Goal: Transaction & Acquisition: Purchase product/service

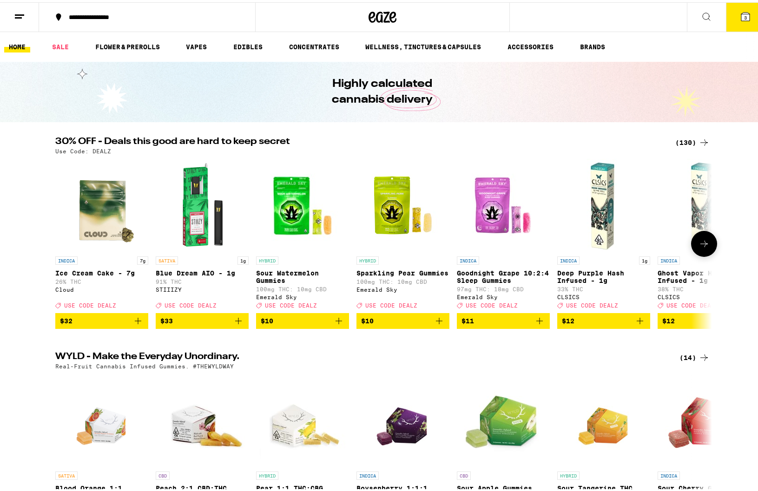
click at [711, 246] on button at bounding box center [704, 242] width 26 height 26
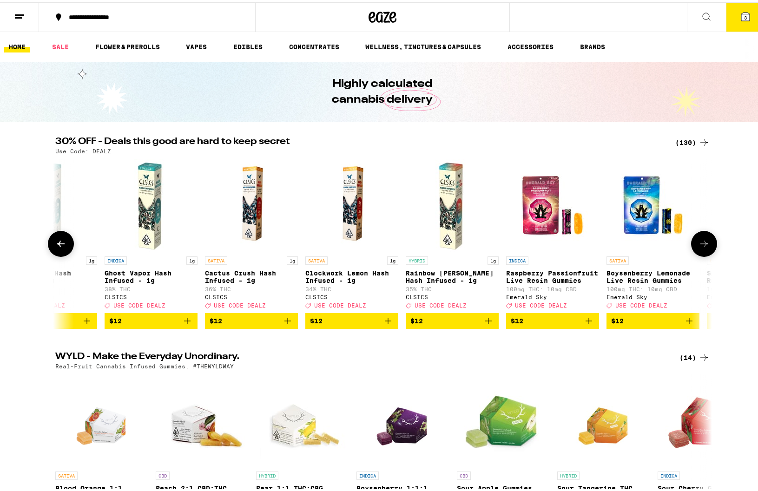
click at [711, 246] on button at bounding box center [704, 242] width 26 height 26
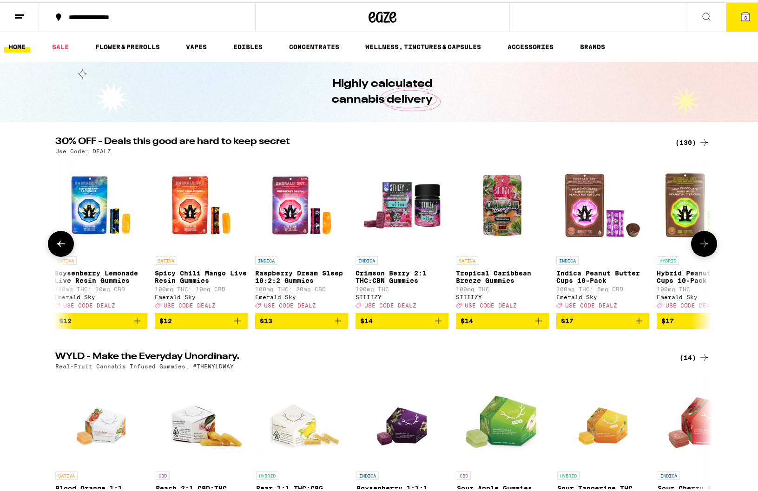
scroll to position [0, 1107]
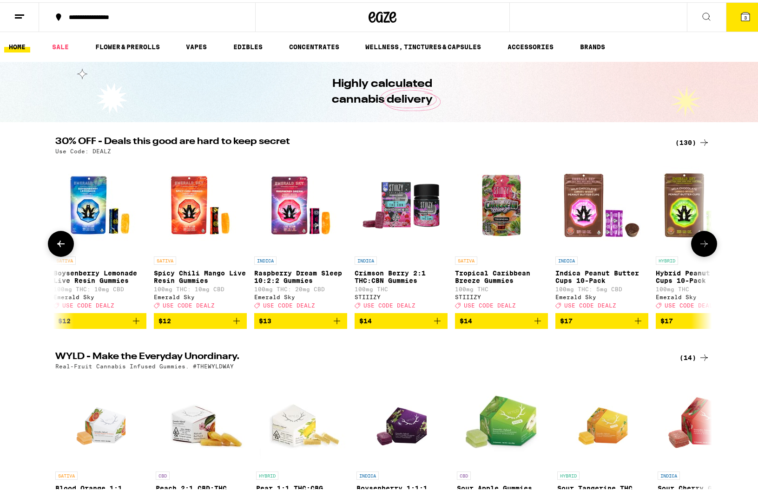
click at [711, 246] on button at bounding box center [704, 242] width 26 height 26
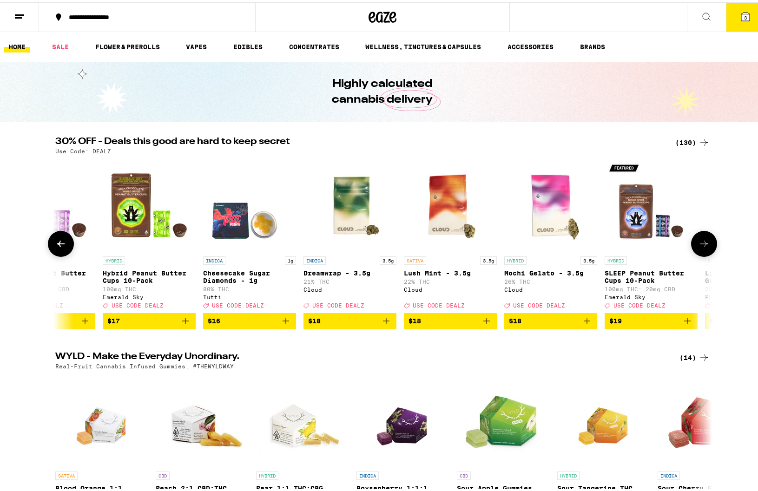
click at [711, 246] on button at bounding box center [704, 242] width 26 height 26
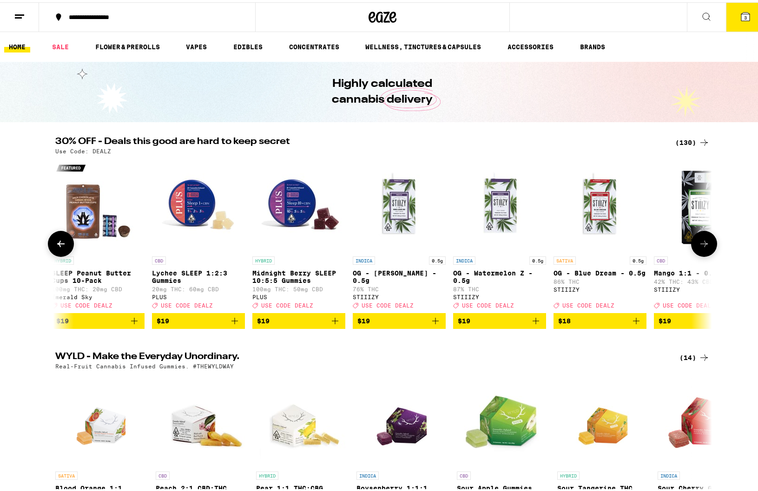
click at [711, 246] on button at bounding box center [704, 242] width 26 height 26
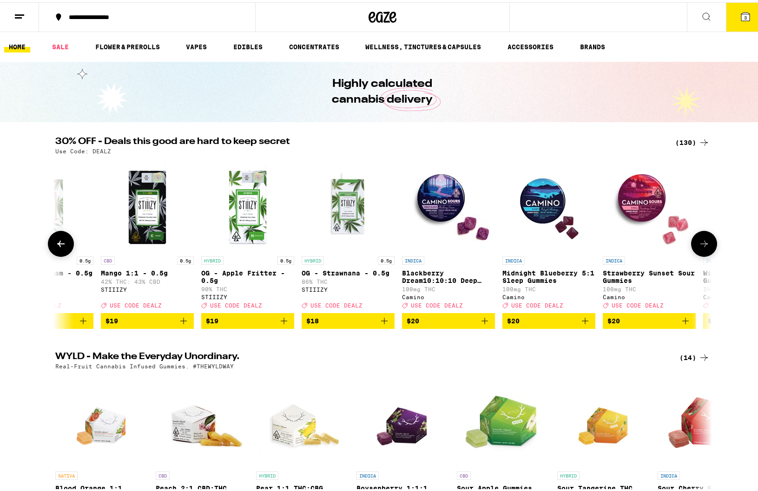
click at [710, 246] on button at bounding box center [704, 242] width 26 height 26
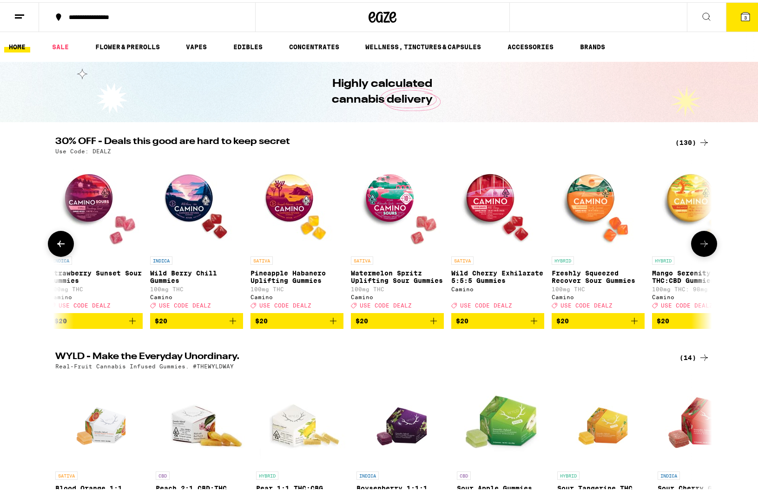
click at [710, 247] on button at bounding box center [704, 242] width 26 height 26
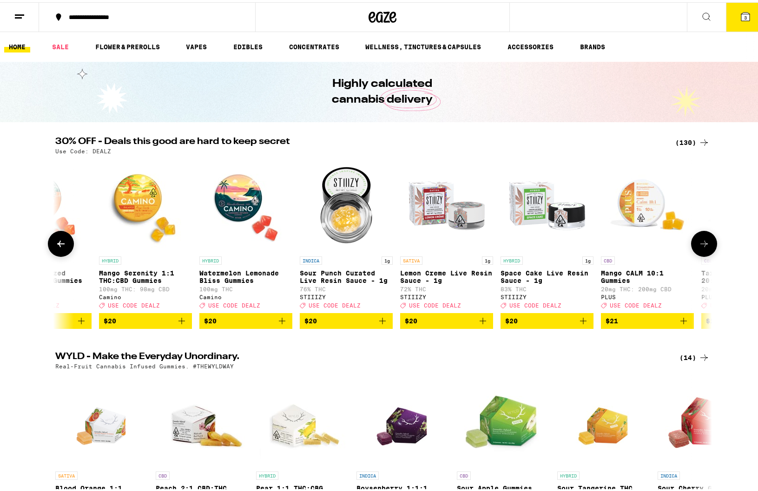
click at [710, 247] on button at bounding box center [704, 242] width 26 height 26
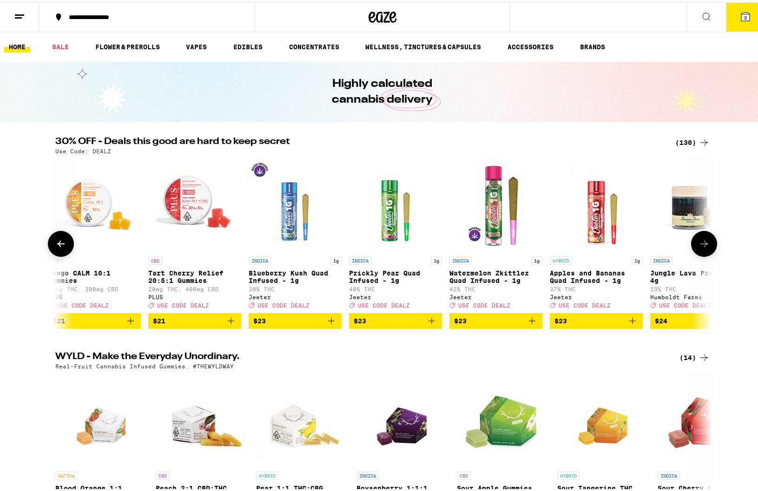
click at [710, 247] on button at bounding box center [704, 242] width 26 height 26
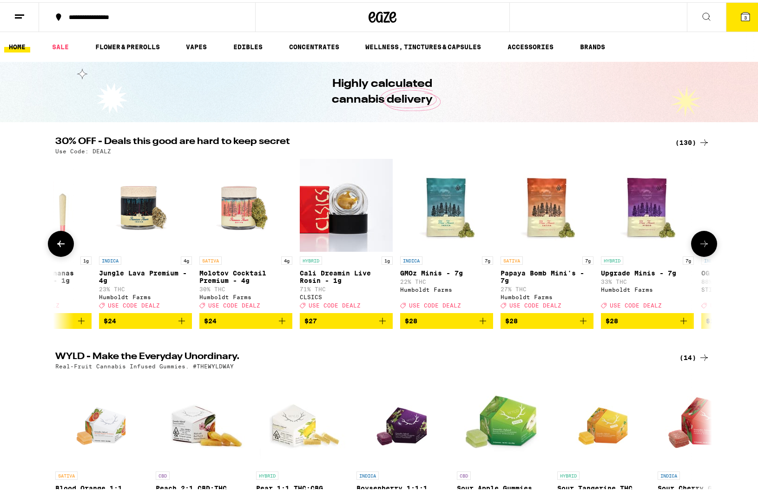
scroll to position [0, 4980]
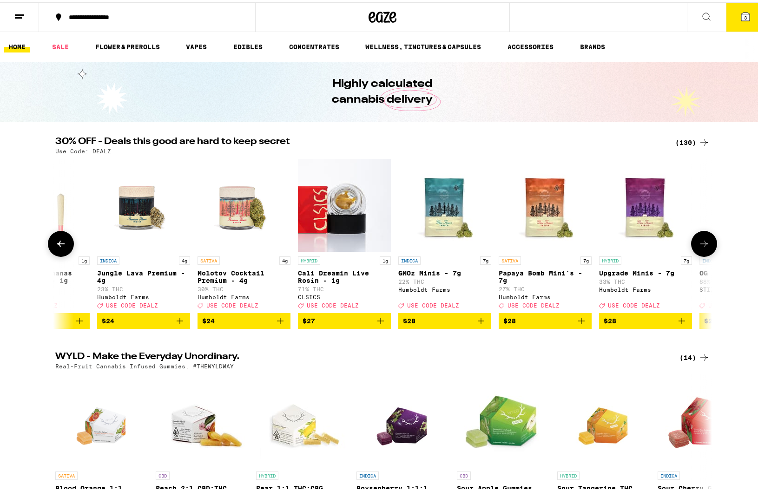
click at [710, 247] on button at bounding box center [704, 242] width 26 height 26
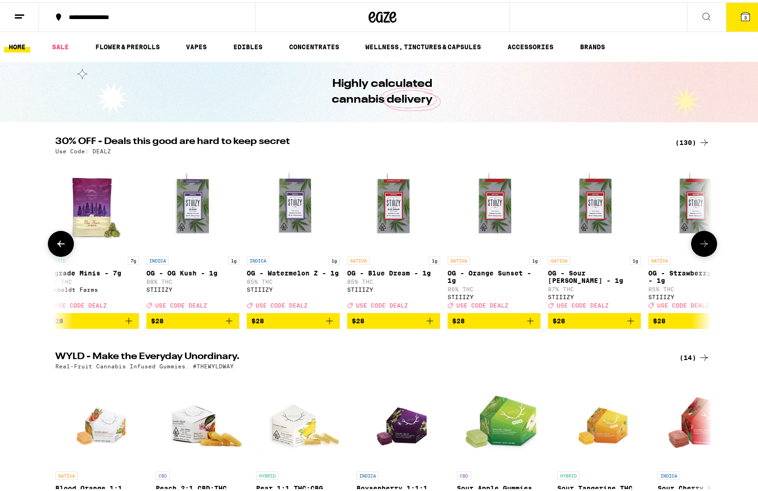
click at [711, 246] on button at bounding box center [704, 242] width 26 height 26
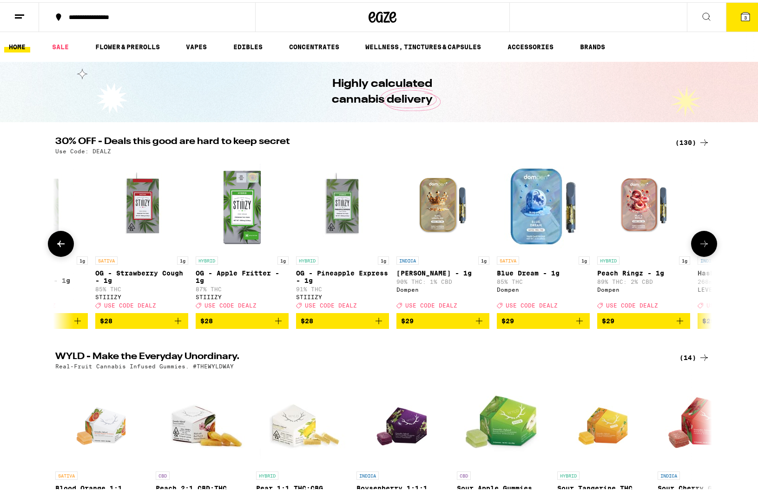
click at [711, 246] on button at bounding box center [704, 242] width 26 height 26
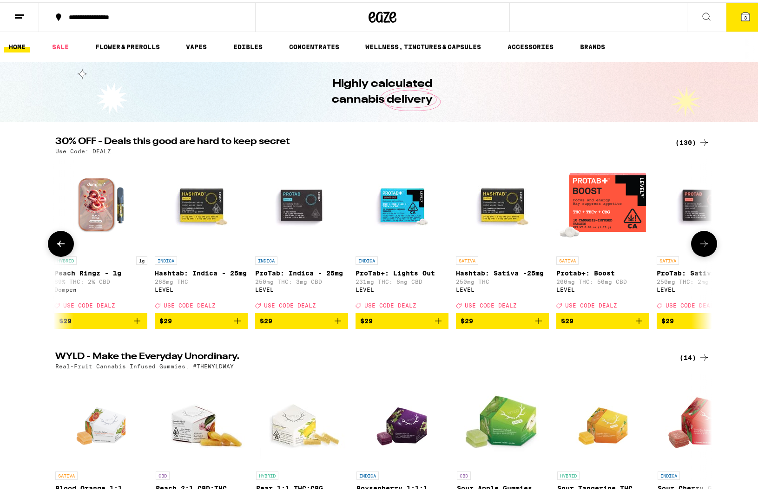
scroll to position [0, 6639]
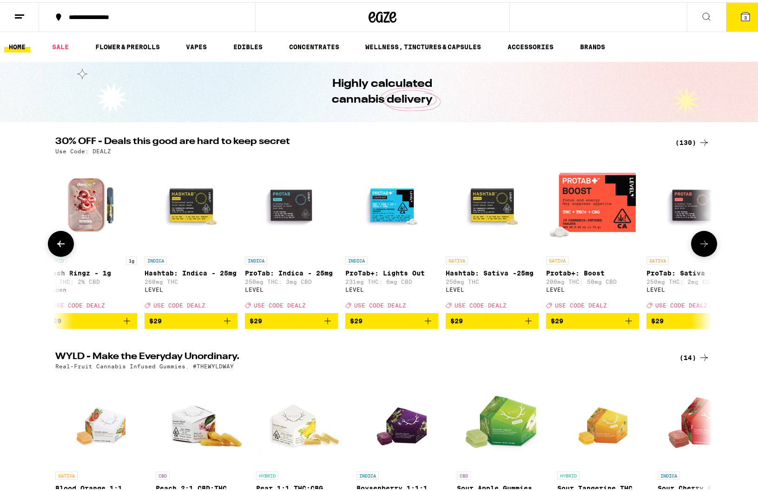
click at [711, 246] on button at bounding box center [704, 242] width 26 height 26
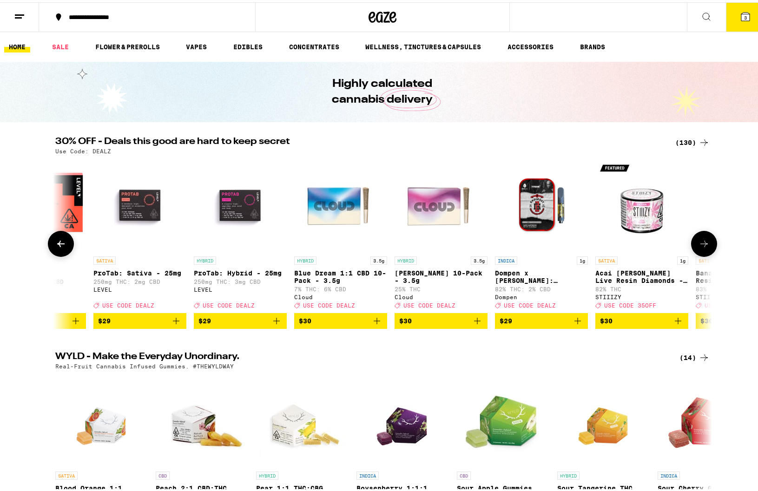
click at [711, 246] on button at bounding box center [704, 242] width 26 height 26
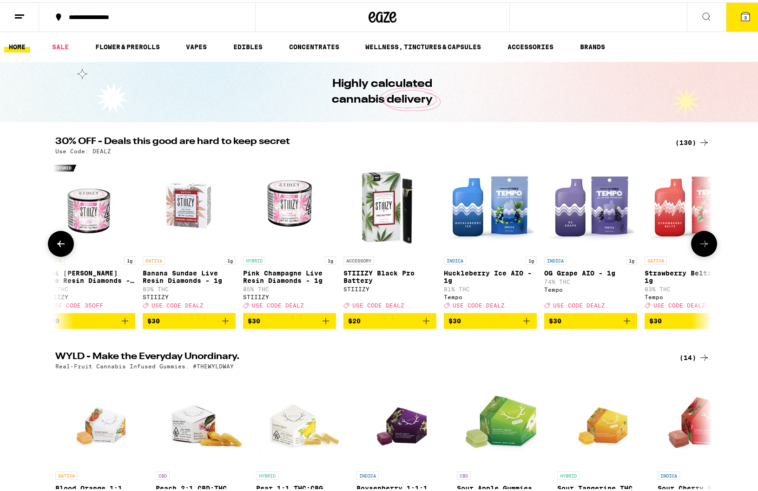
click at [711, 246] on button at bounding box center [704, 242] width 26 height 26
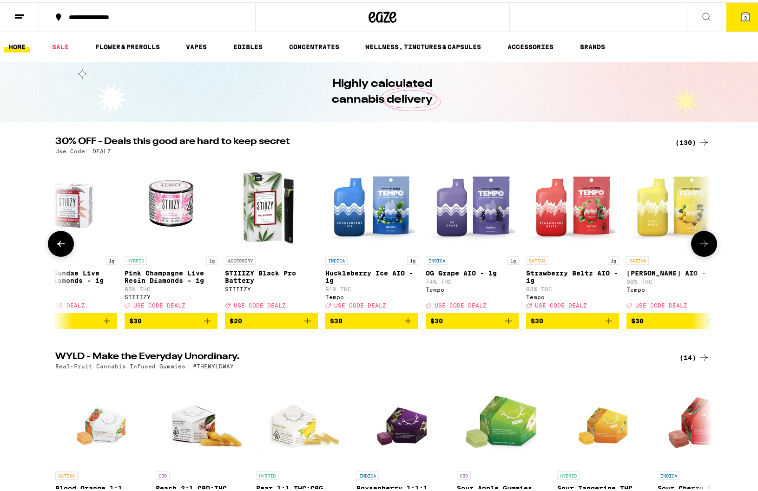
click at [711, 246] on button at bounding box center [704, 242] width 26 height 26
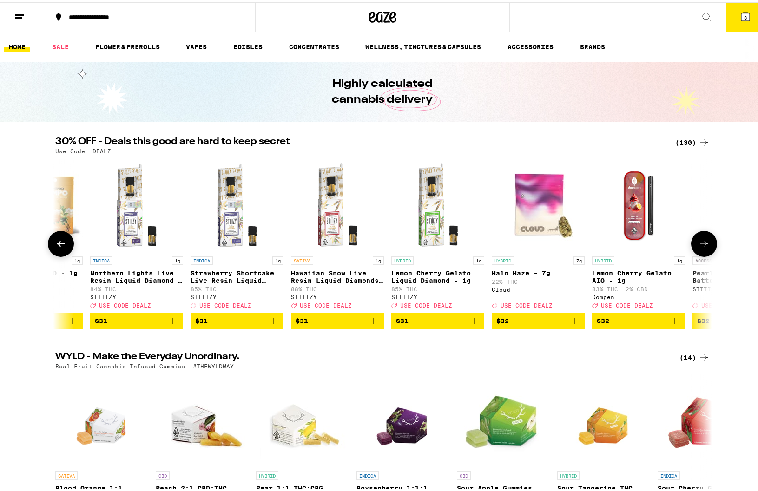
click at [711, 246] on button at bounding box center [704, 242] width 26 height 26
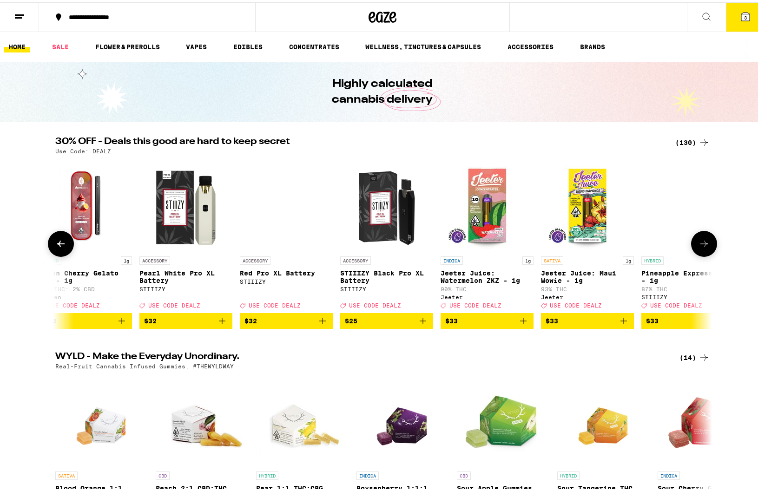
click at [711, 246] on button at bounding box center [704, 242] width 26 height 26
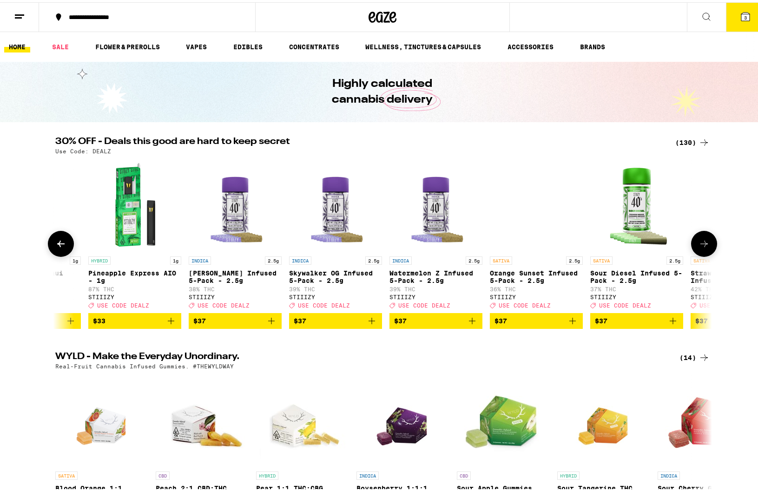
click at [711, 246] on button at bounding box center [704, 242] width 26 height 26
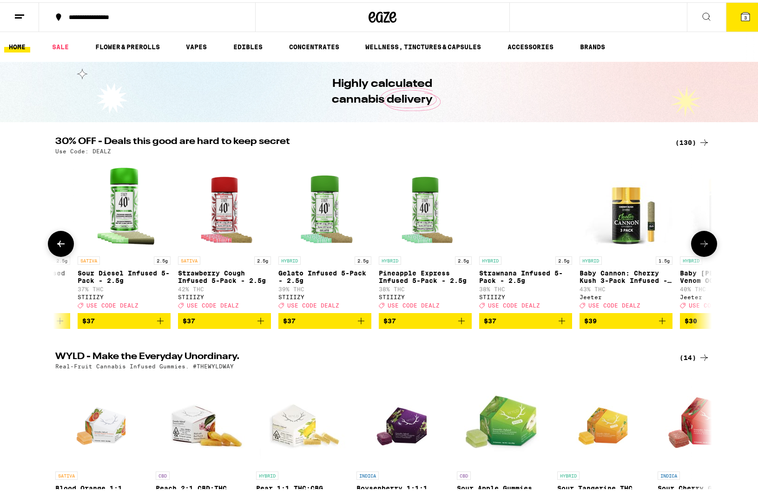
scroll to position [0, 10362]
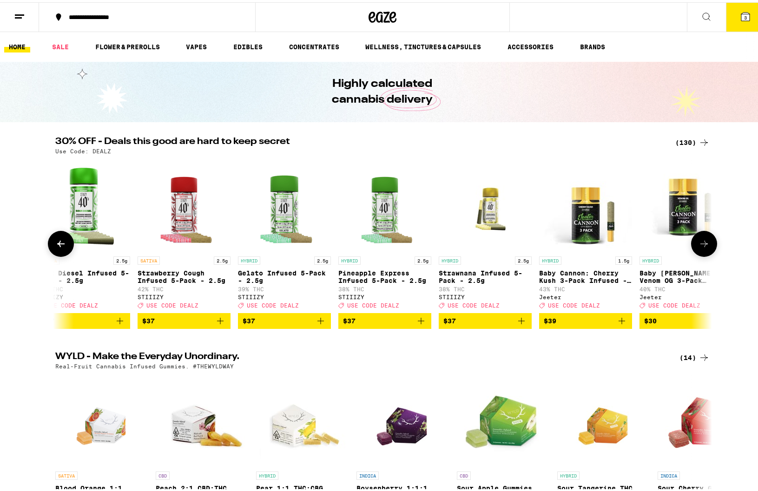
click at [711, 245] on button at bounding box center [704, 242] width 26 height 26
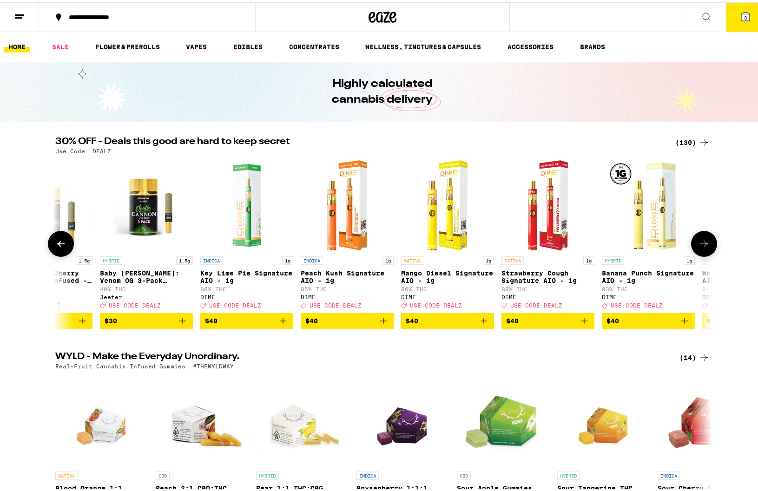
scroll to position [0, 10916]
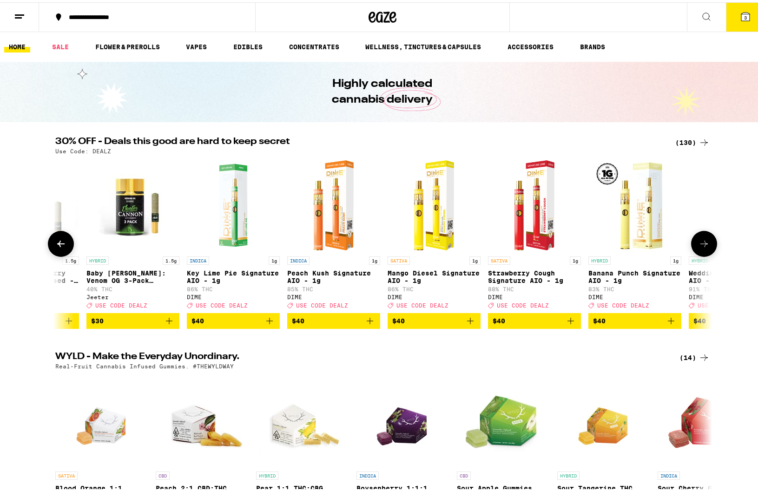
click at [711, 245] on button at bounding box center [704, 242] width 26 height 26
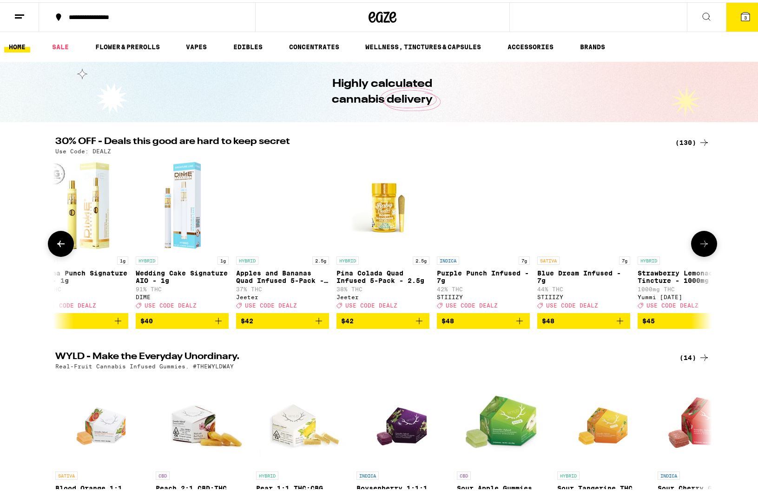
click at [711, 245] on button at bounding box center [704, 242] width 26 height 26
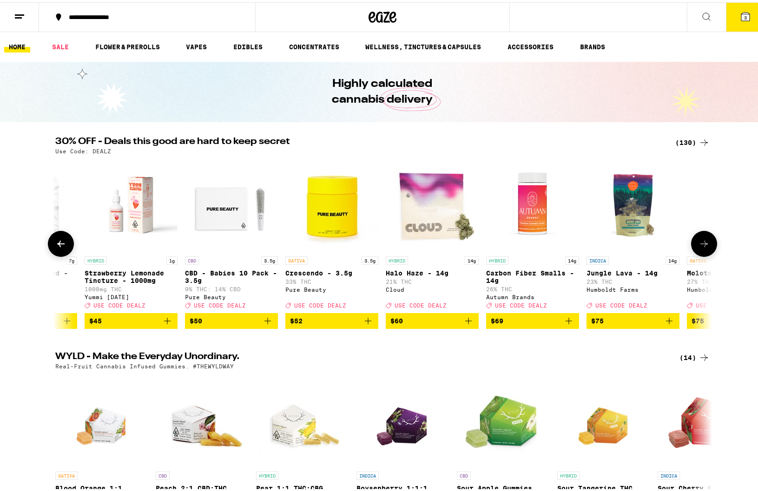
click at [711, 245] on button at bounding box center [704, 242] width 26 height 26
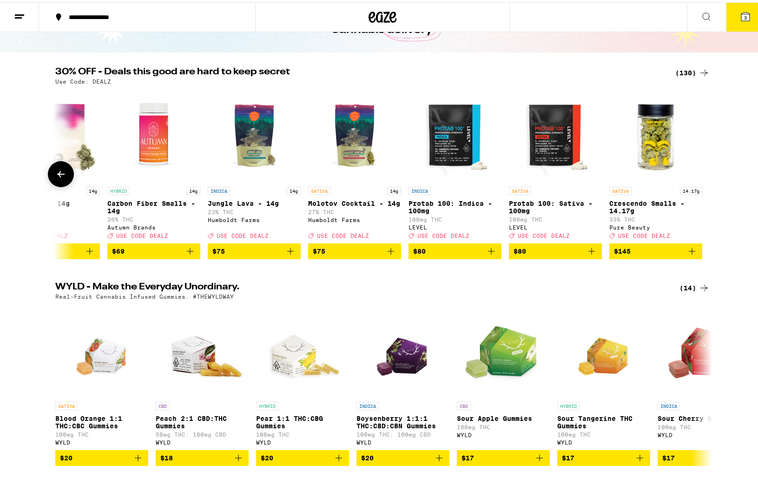
scroll to position [0, 0]
